Goal: Transaction & Acquisition: Purchase product/service

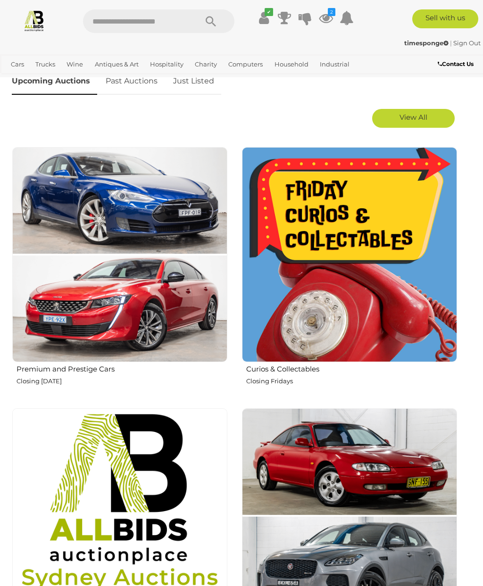
scroll to position [438, 0]
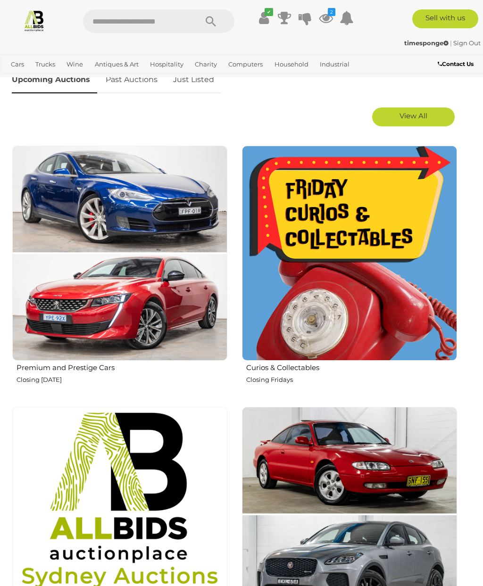
click at [319, 255] on img at bounding box center [349, 253] width 215 height 215
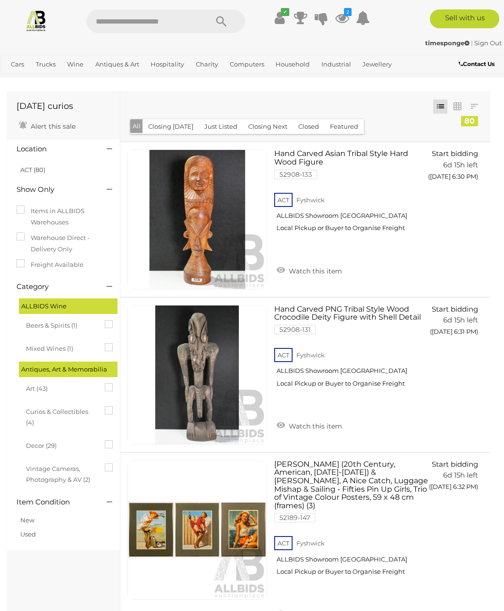
scroll to position [2, 0]
click at [308, 124] on button "Closed" at bounding box center [308, 126] width 32 height 15
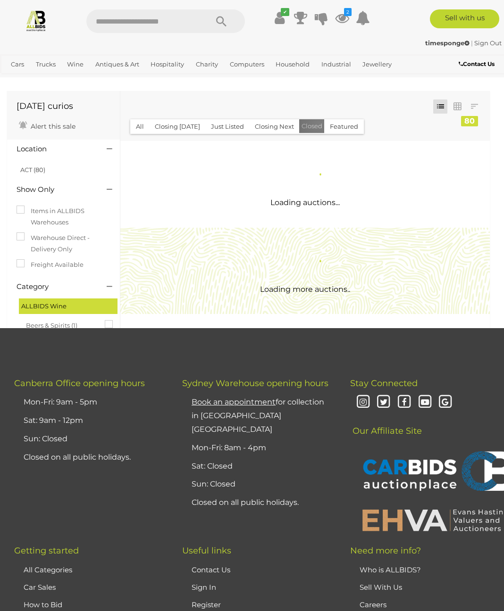
scroll to position [0, 0]
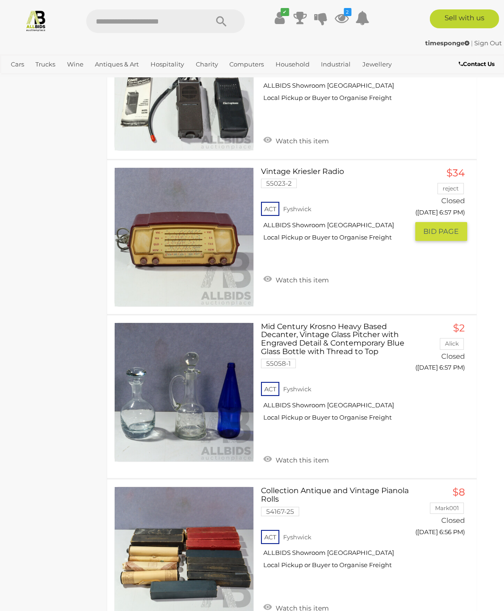
scroll to position [7312, 14]
click at [147, 176] on img at bounding box center [183, 237] width 139 height 139
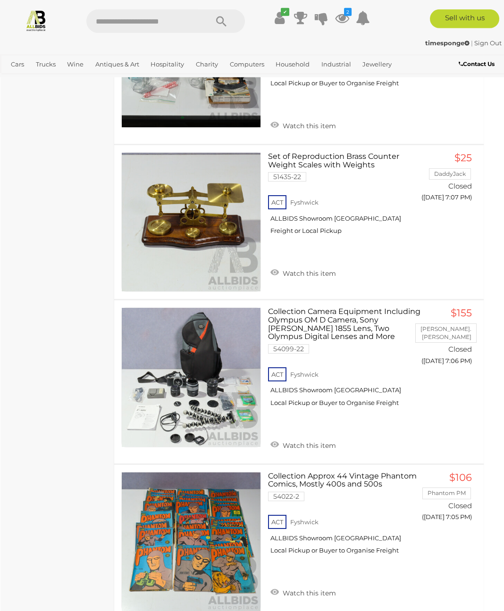
scroll to position [5910, 6]
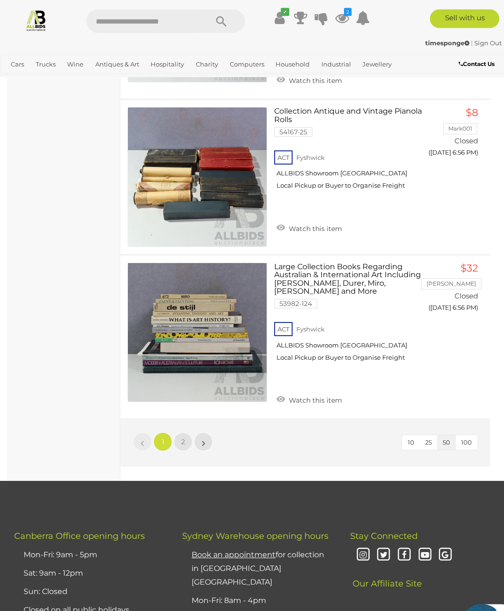
click at [174, 432] on link "2" at bounding box center [183, 441] width 19 height 19
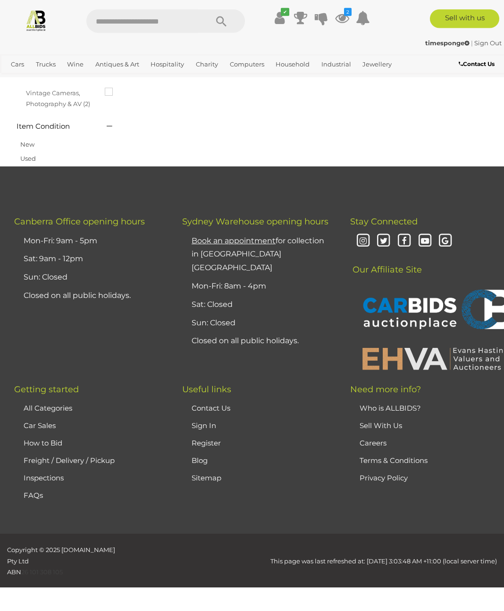
scroll to position [49, 0]
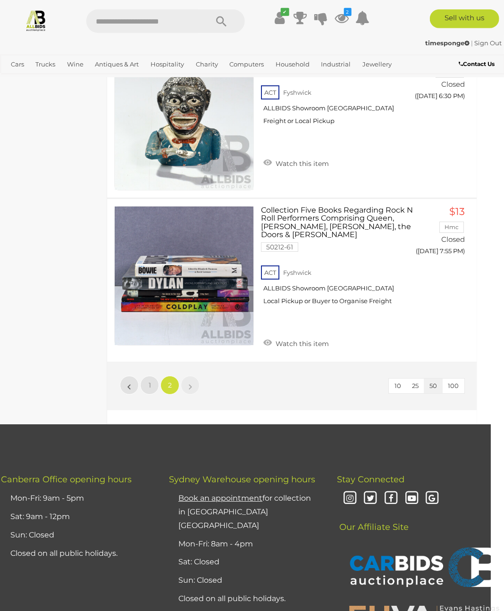
scroll to position [5438, 13]
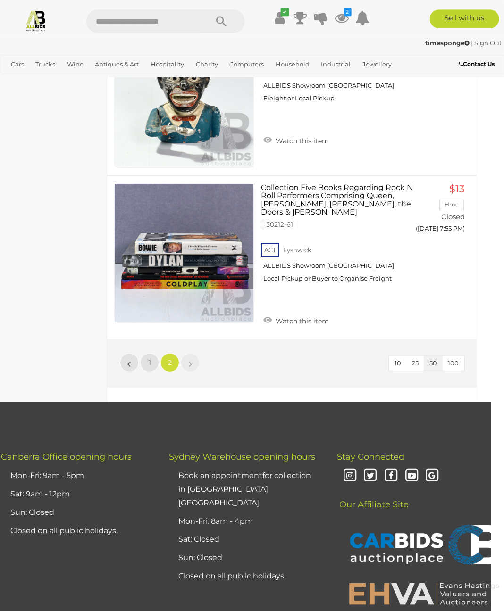
click at [141, 353] on link "1" at bounding box center [149, 362] width 19 height 19
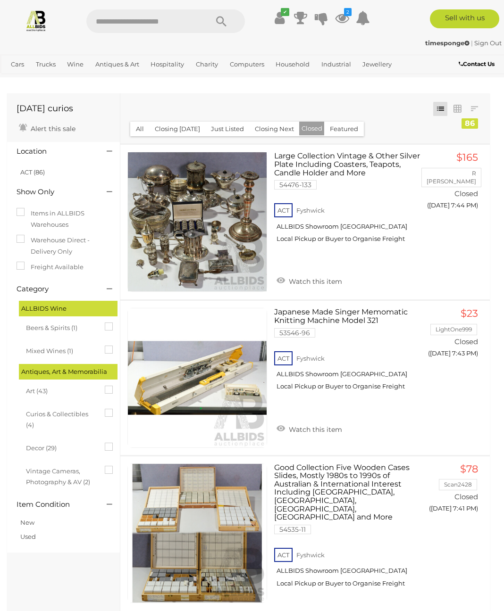
click at [212, 128] on button "Just Listed" at bounding box center [227, 129] width 44 height 15
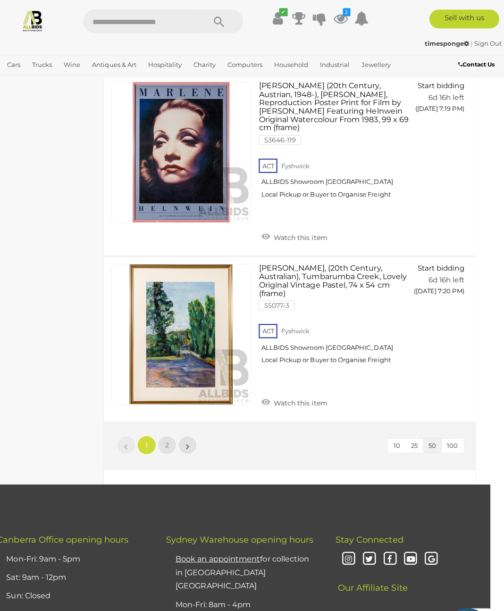
scroll to position [7874, 14]
click at [160, 432] on link "2" at bounding box center [169, 441] width 19 height 19
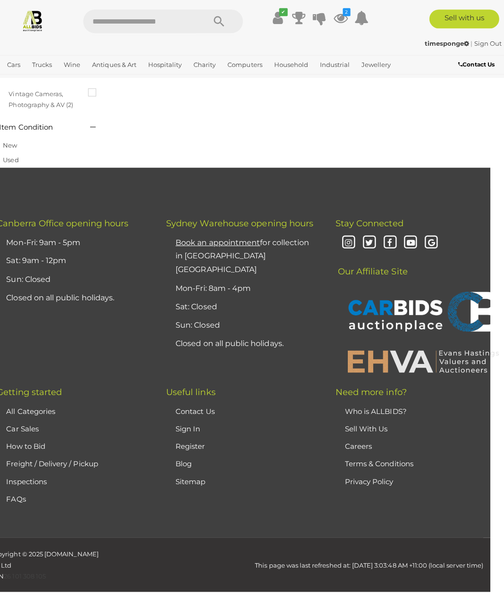
scroll to position [49, 0]
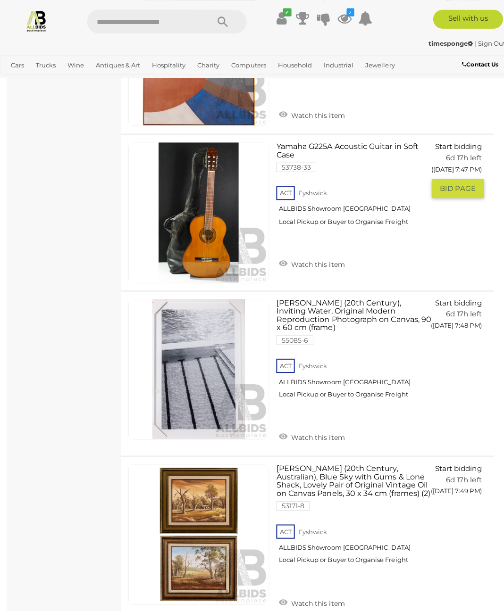
scroll to position [4195, 0]
click at [215, 191] on img at bounding box center [197, 210] width 139 height 139
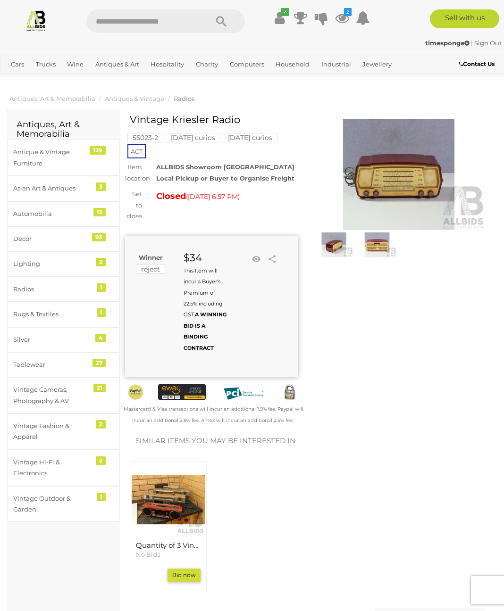
click at [418, 162] on img at bounding box center [398, 174] width 173 height 111
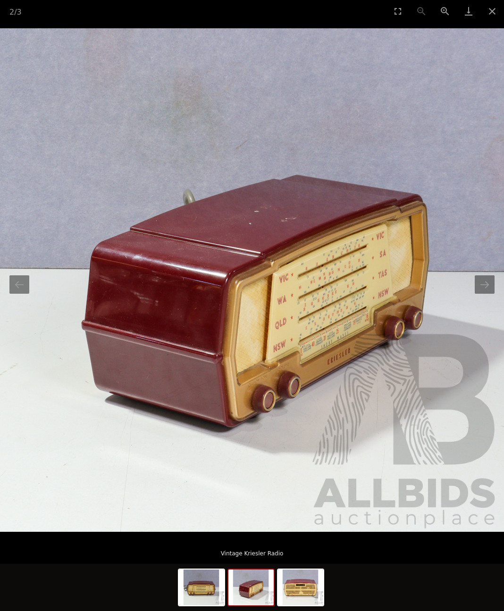
scroll to position [0, 14]
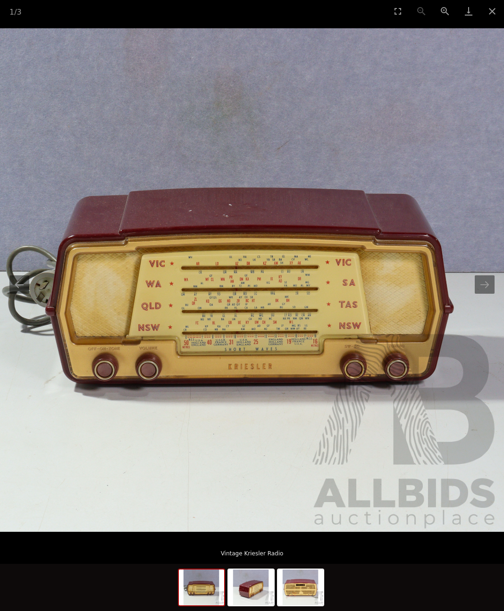
click at [482, 9] on button "Close gallery" at bounding box center [492, 11] width 24 height 22
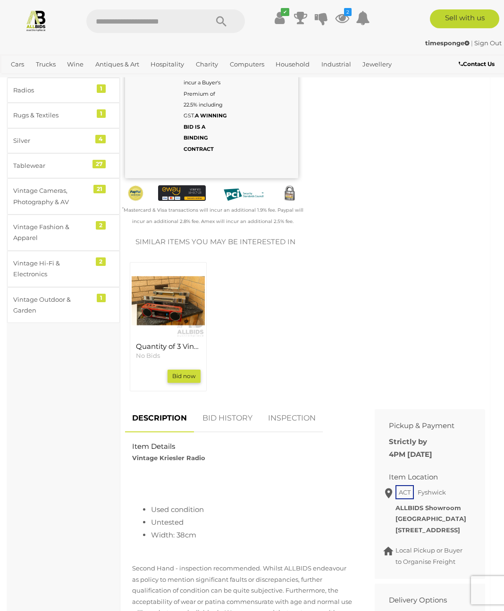
scroll to position [209, 0]
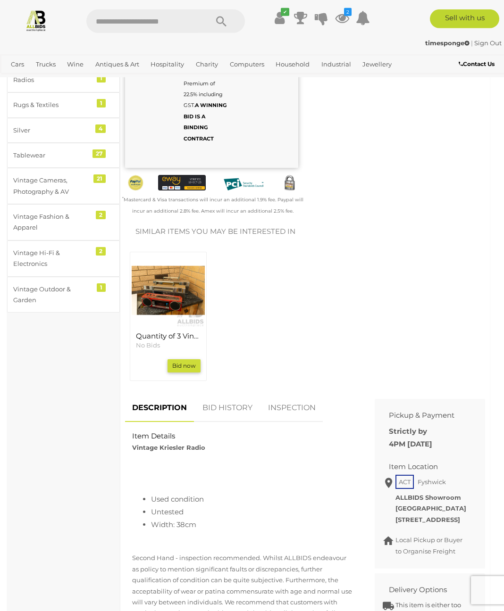
click at [205, 394] on link "BID HISTORY" at bounding box center [227, 408] width 64 height 28
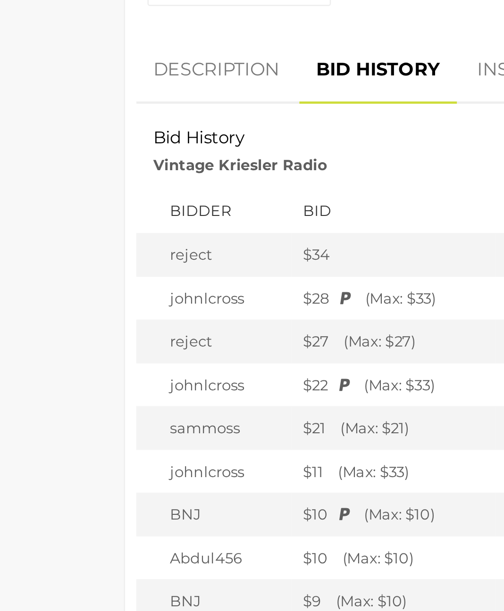
scroll to position [327, 0]
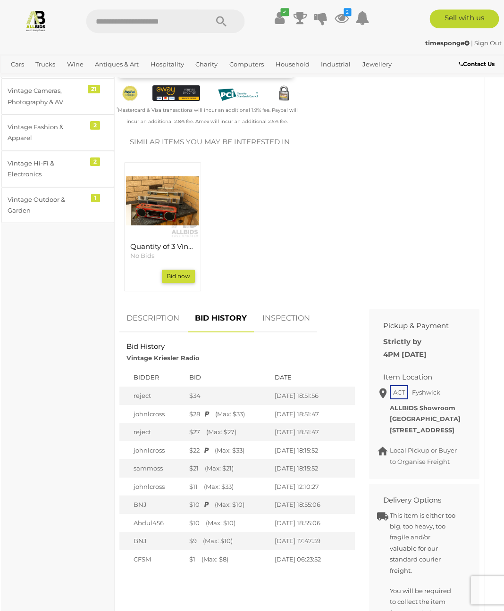
click at [137, 305] on link "DESCRIPTION" at bounding box center [152, 319] width 67 height 28
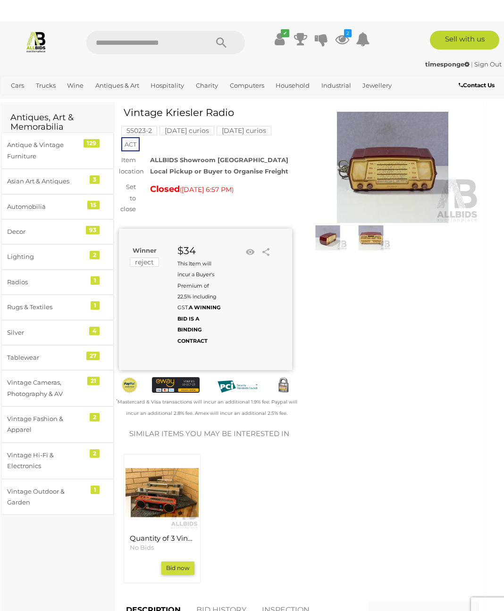
scroll to position [7, 6]
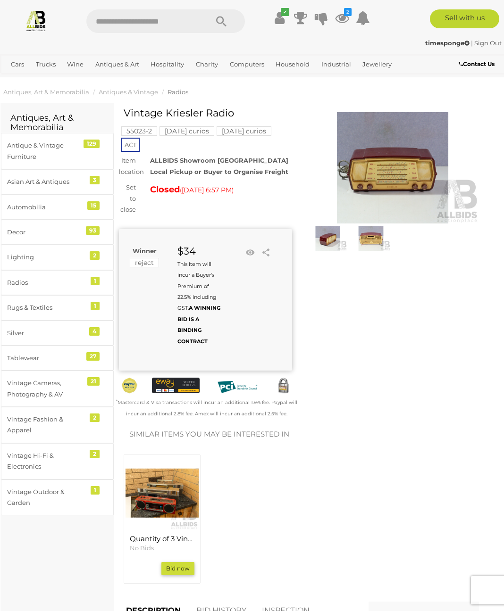
click at [389, 176] on img at bounding box center [392, 167] width 173 height 111
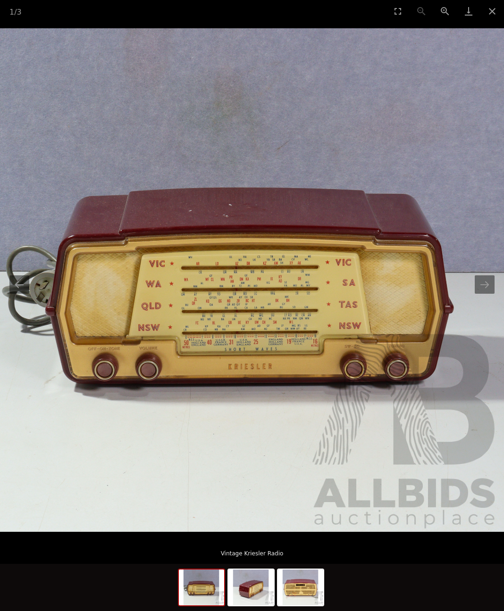
click at [482, 5] on button "Close gallery" at bounding box center [492, 11] width 24 height 22
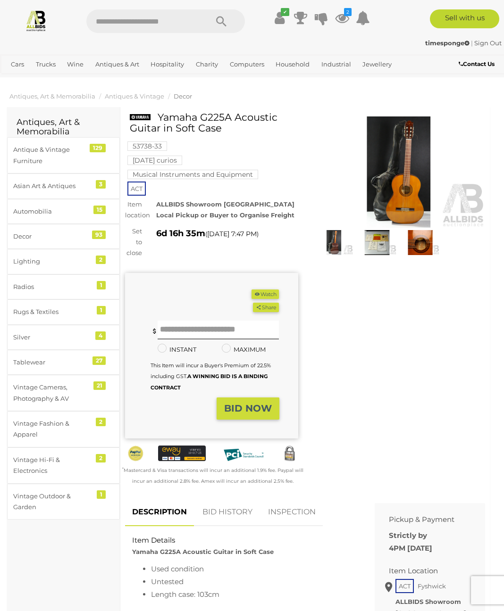
scroll to position [2, 0]
click at [414, 169] on img at bounding box center [398, 171] width 173 height 111
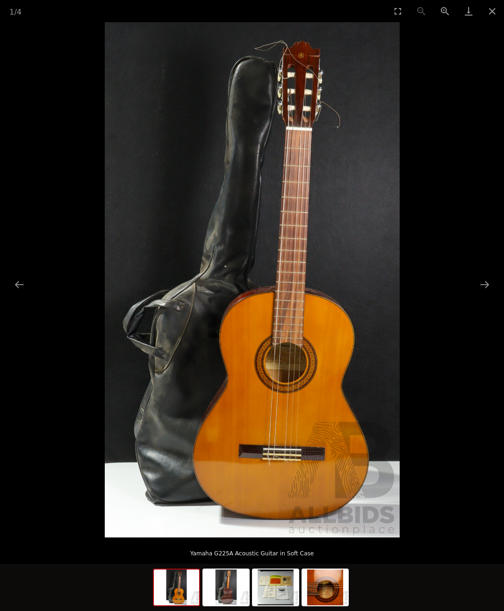
click at [481, 281] on button "Next slide" at bounding box center [484, 284] width 20 height 18
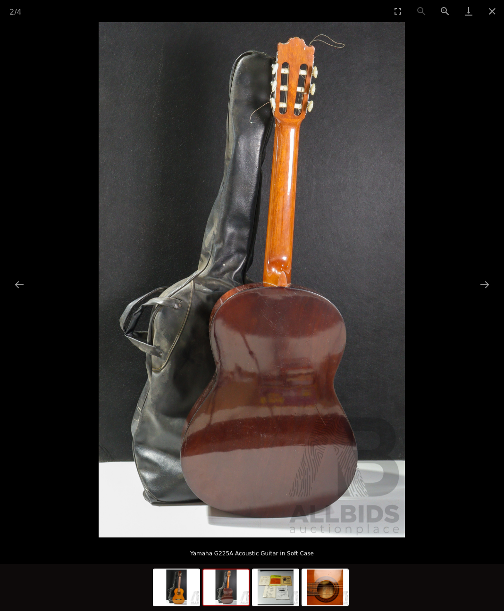
click at [483, 282] on button "Next slide" at bounding box center [484, 284] width 20 height 18
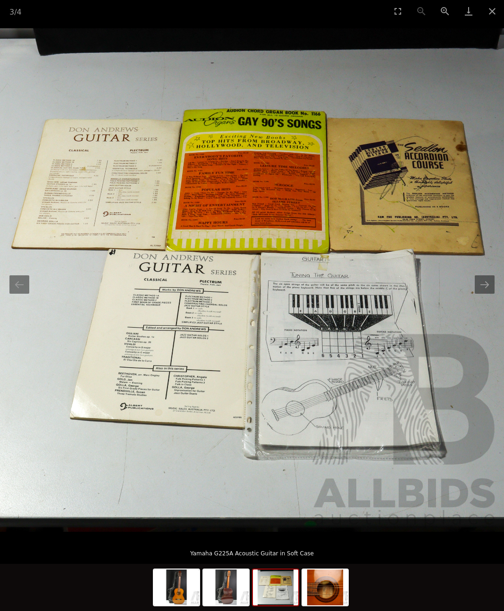
click at [489, 277] on button "Next slide" at bounding box center [484, 284] width 20 height 18
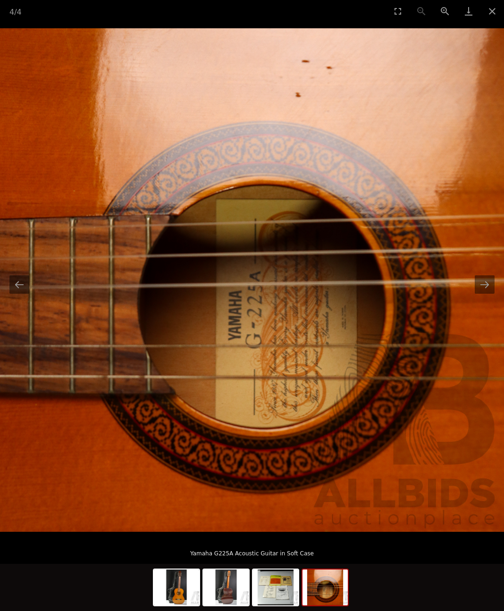
click at [494, 9] on button "Close gallery" at bounding box center [492, 11] width 24 height 22
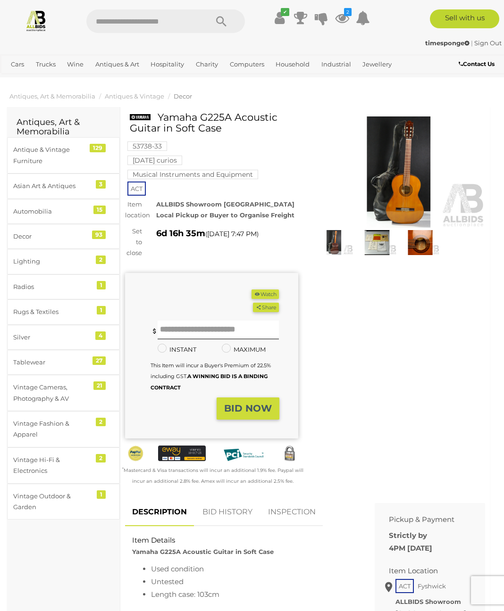
click at [269, 282] on div "(Min $1) Share Facebook Twitter" at bounding box center [211, 355] width 173 height 165
click at [265, 296] on button "Watch" at bounding box center [264, 294] width 27 height 10
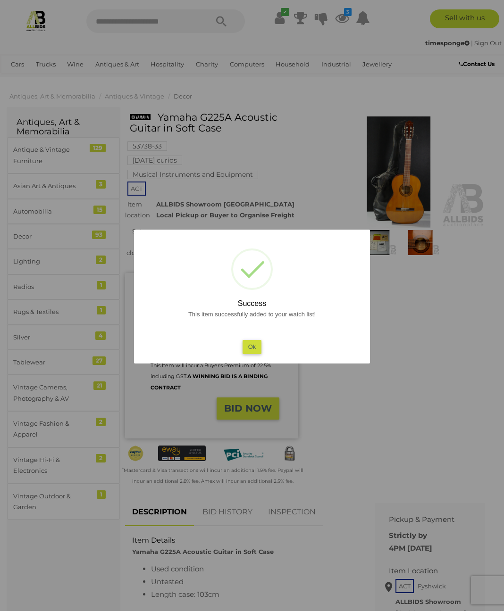
click at [249, 342] on button "Ok" at bounding box center [251, 347] width 19 height 14
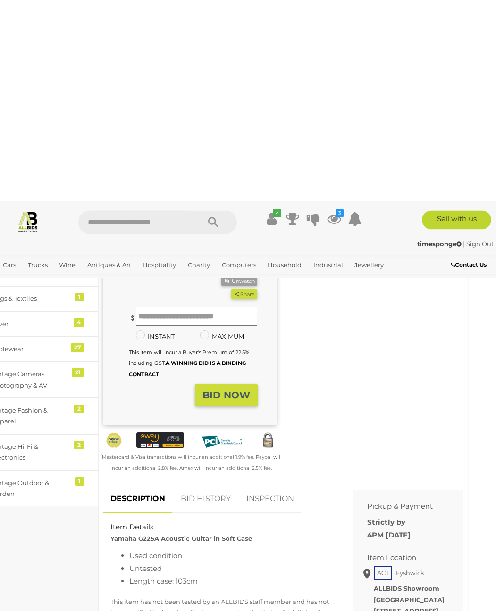
scroll to position [0, 14]
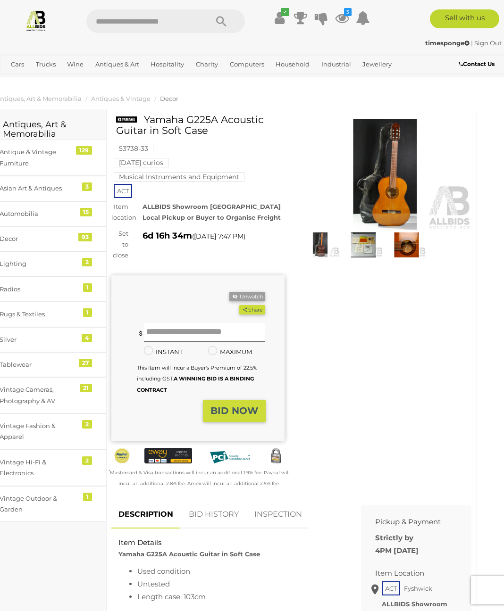
click at [0, 0] on link "Home Electronics & Entertainment" at bounding box center [0, 0] width 0 height 0
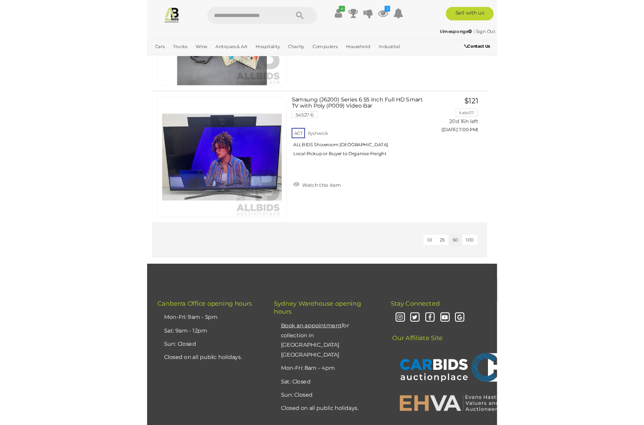
scroll to position [4220, 0]
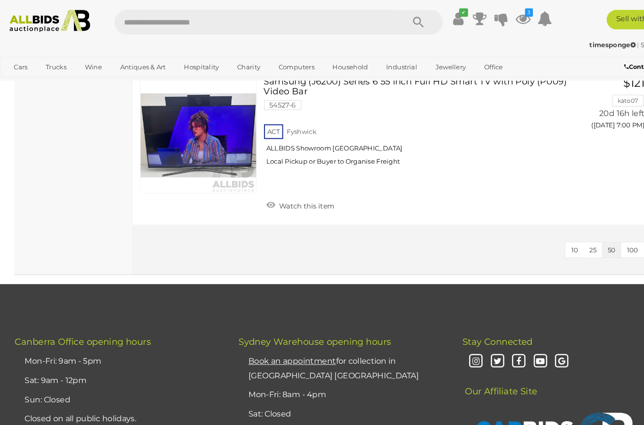
click at [0, 0] on link "Pro Audio & Video" at bounding box center [0, 0] width 0 height 0
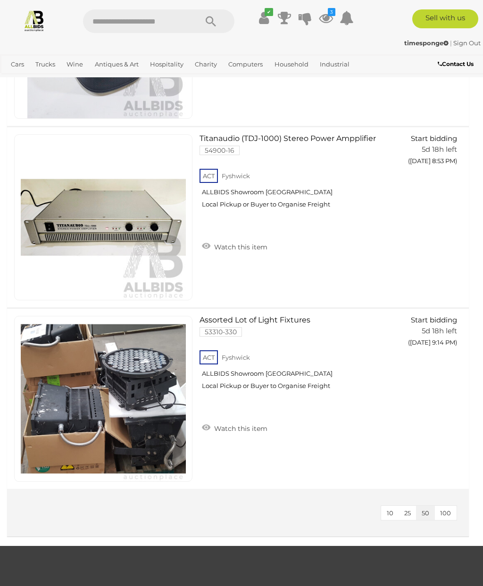
scroll to position [849, 0]
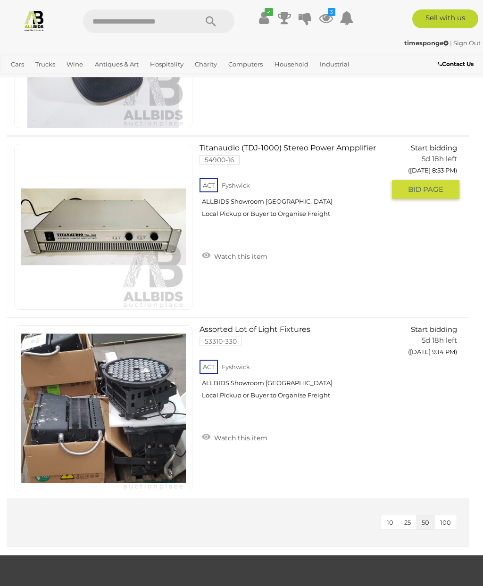
click at [53, 238] on img at bounding box center [103, 226] width 165 height 165
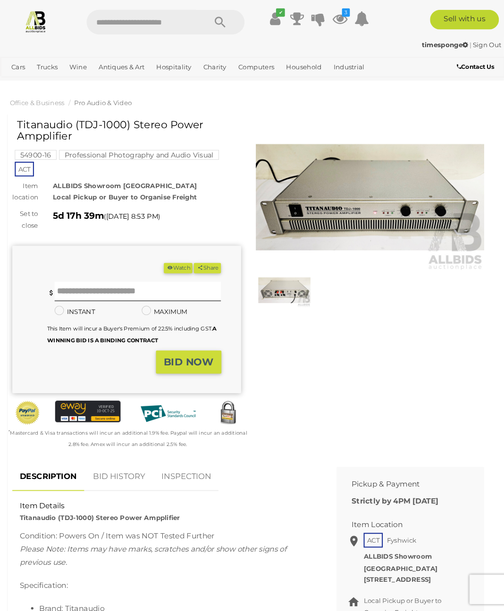
scroll to position [2, 0]
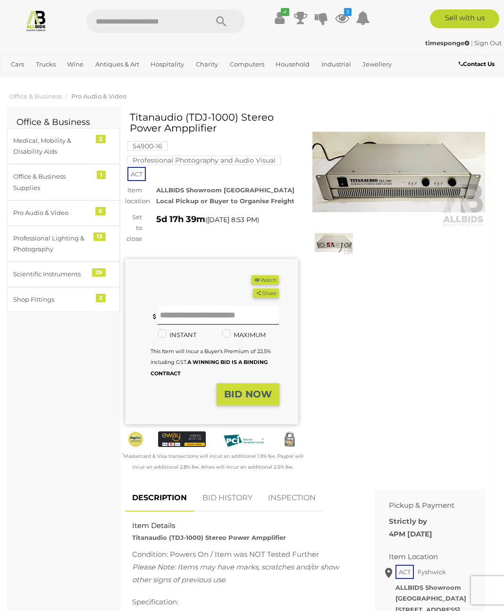
click at [416, 168] on img at bounding box center [398, 171] width 173 height 111
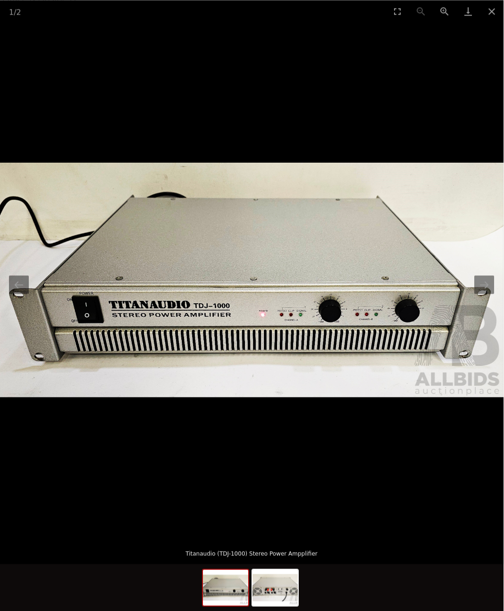
scroll to position [129, 14]
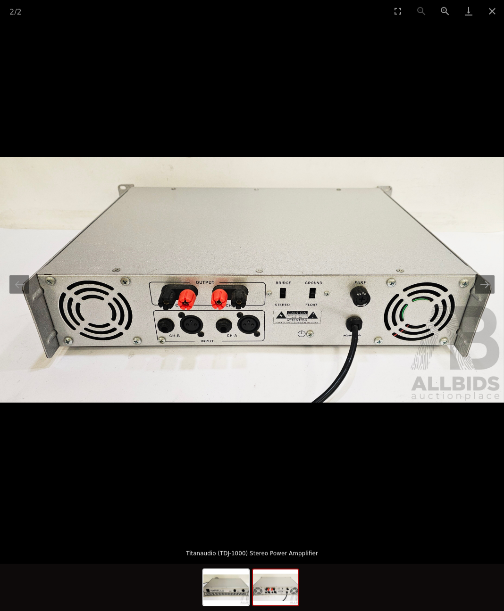
click at [66, 314] on img at bounding box center [252, 280] width 504 height 246
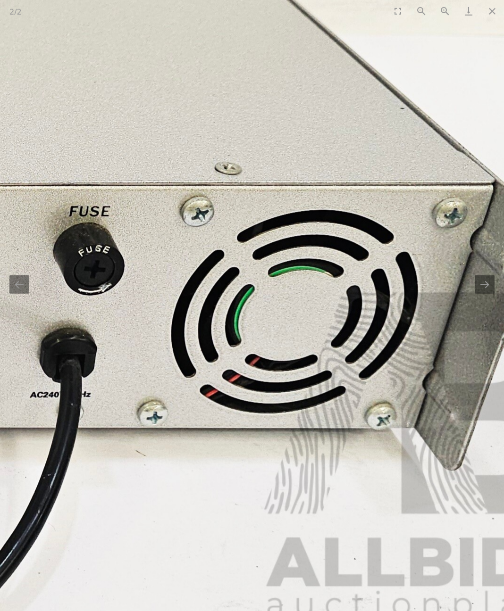
click at [482, 14] on button "Close gallery" at bounding box center [492, 11] width 24 height 22
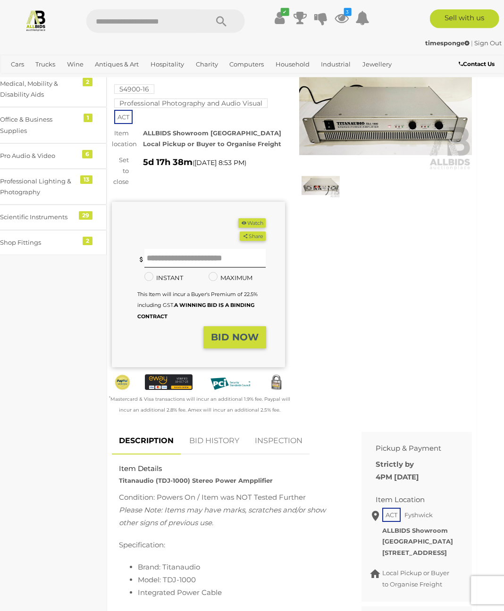
scroll to position [60, 14]
click at [0, 0] on link "Apple" at bounding box center [0, 0] width 0 height 0
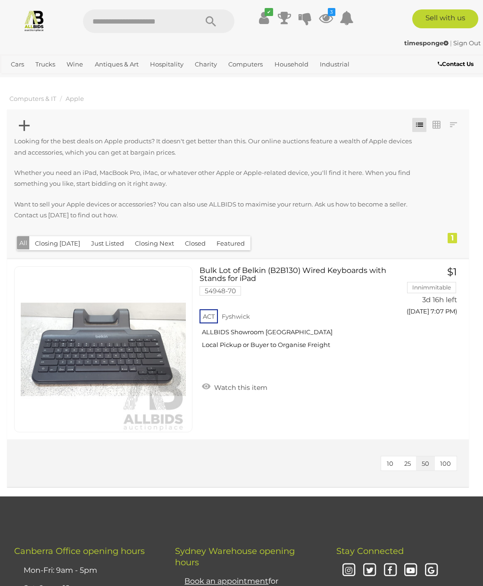
click at [0, 0] on link "Components (Memory, Storage, Cards)" at bounding box center [0, 0] width 0 height 0
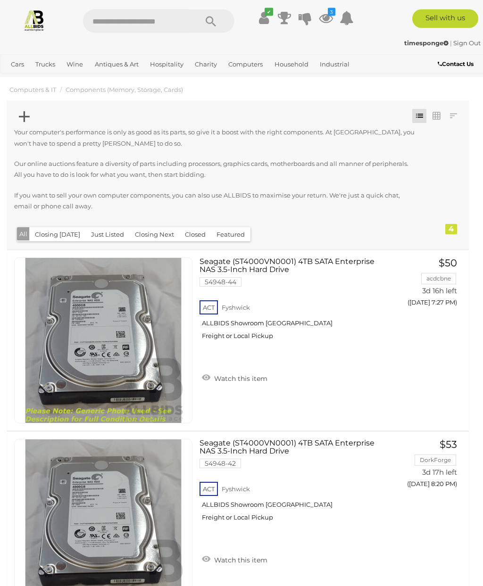
scroll to position [9, 0]
click at [334, 14] on icon "3" at bounding box center [332, 12] width 8 height 8
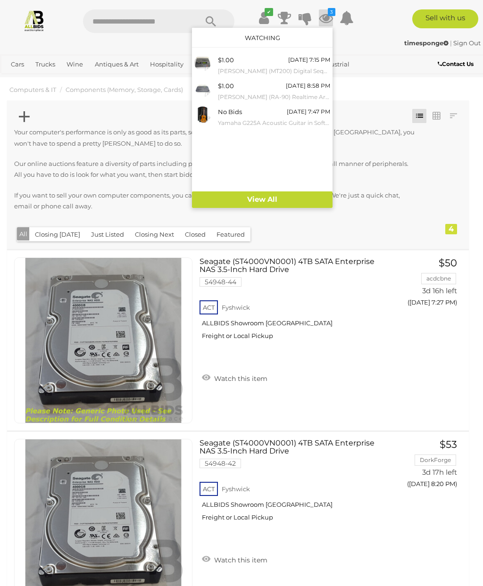
click at [272, 198] on link "View All" at bounding box center [262, 199] width 141 height 17
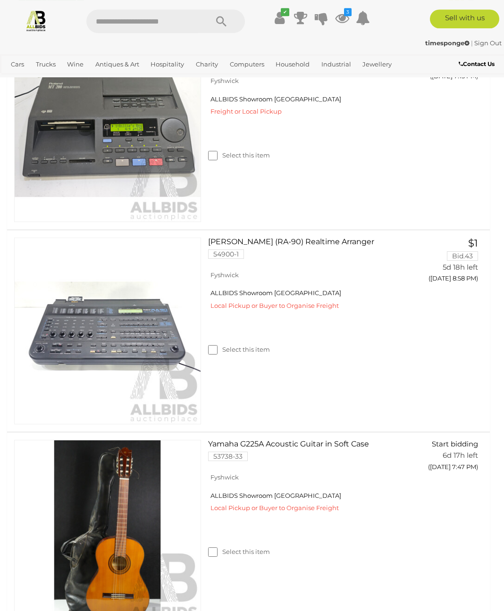
scroll to position [248, 0]
click at [55, 321] on img at bounding box center [108, 331] width 186 height 186
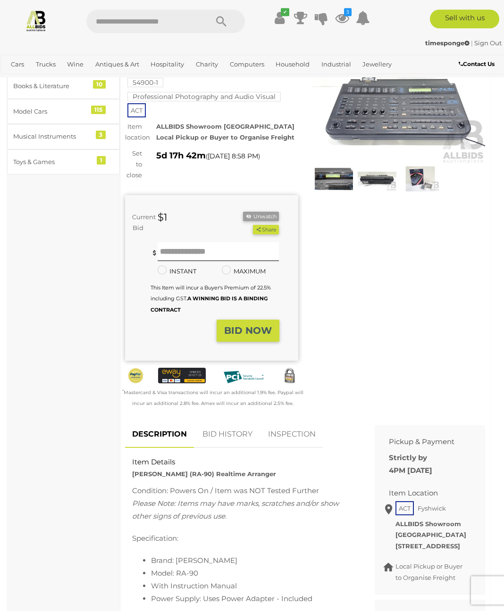
scroll to position [66, 0]
